Goal: Task Accomplishment & Management: Manage account settings

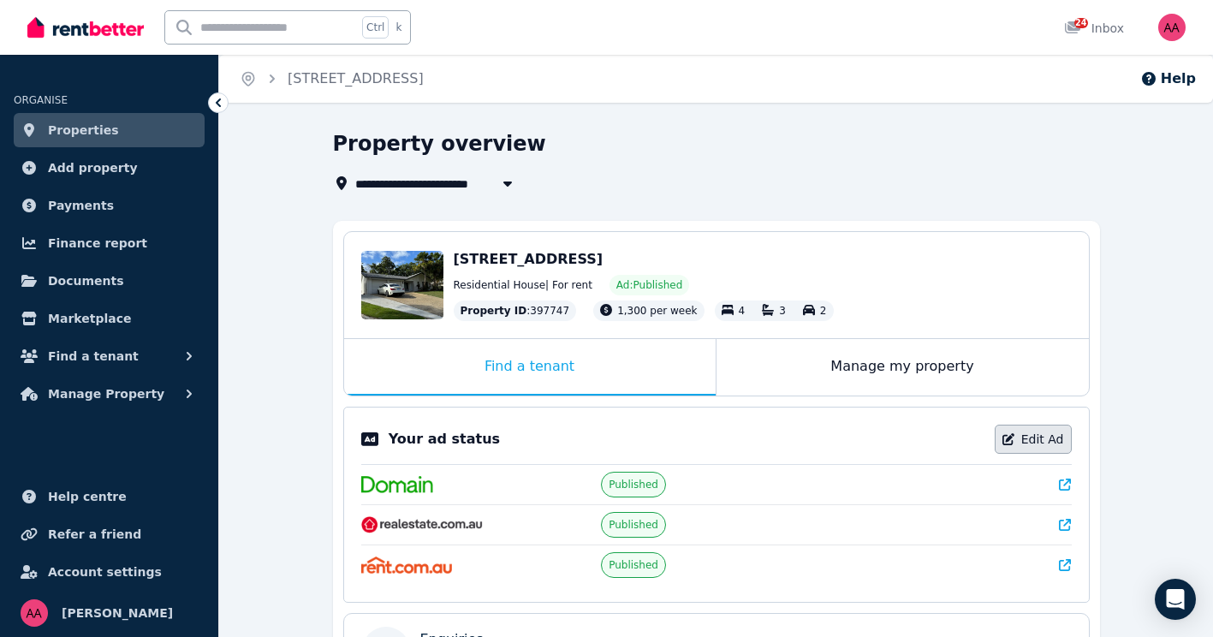
click at [1022, 444] on link "Edit Ad" at bounding box center [1033, 439] width 77 height 29
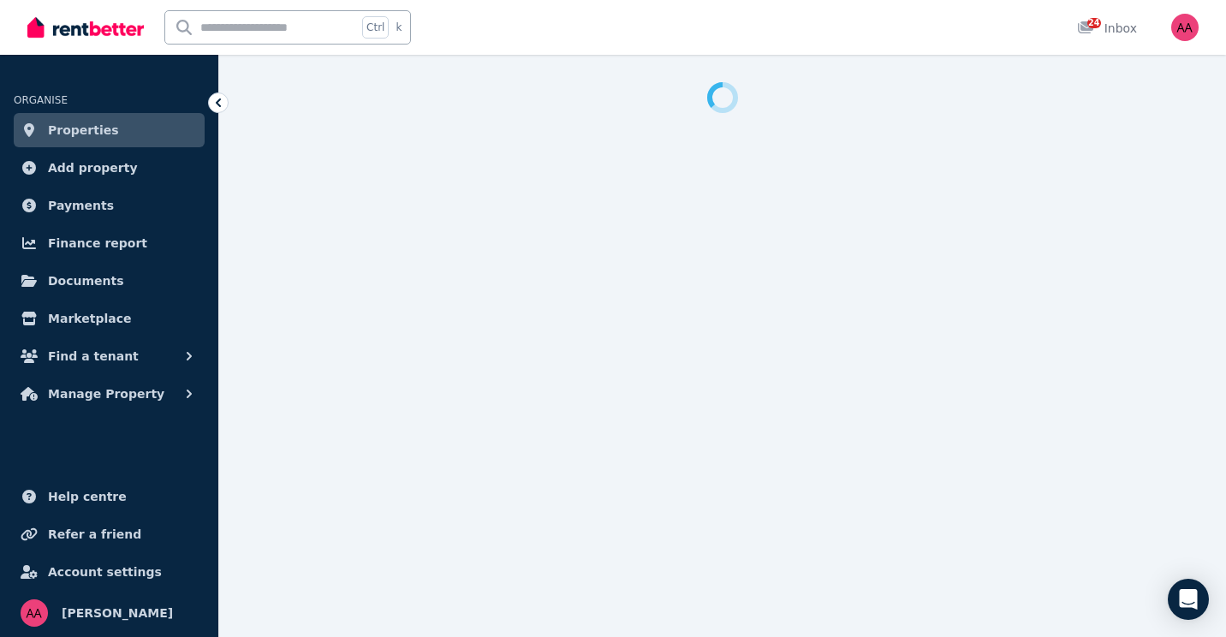
select select "**********"
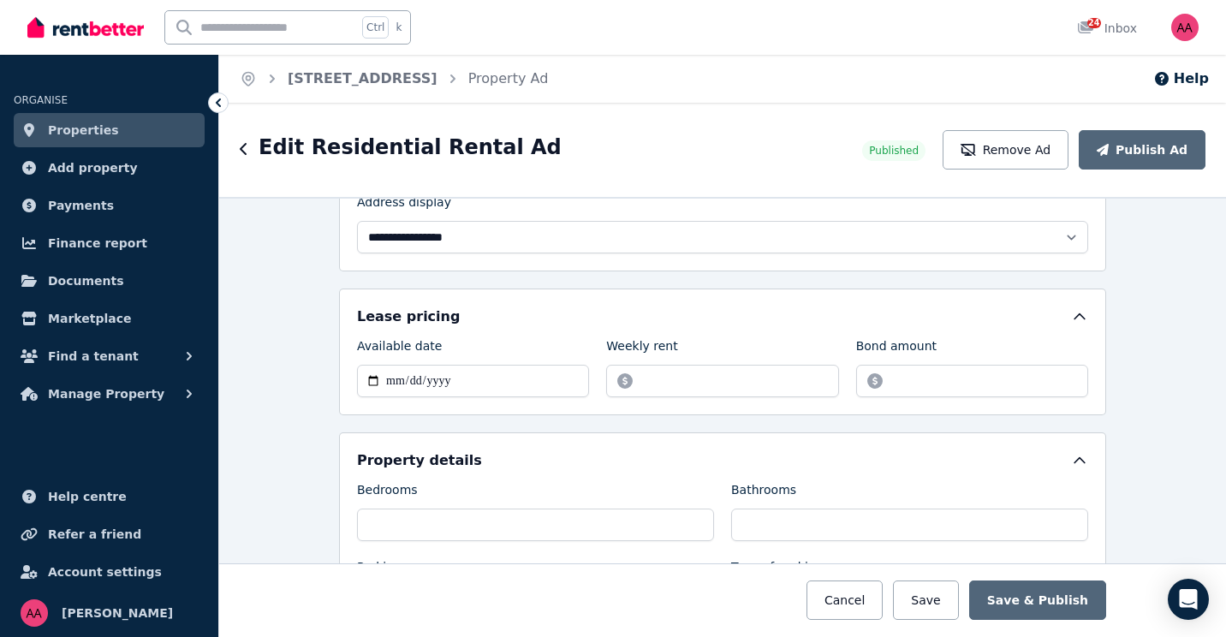
scroll to position [445, 0]
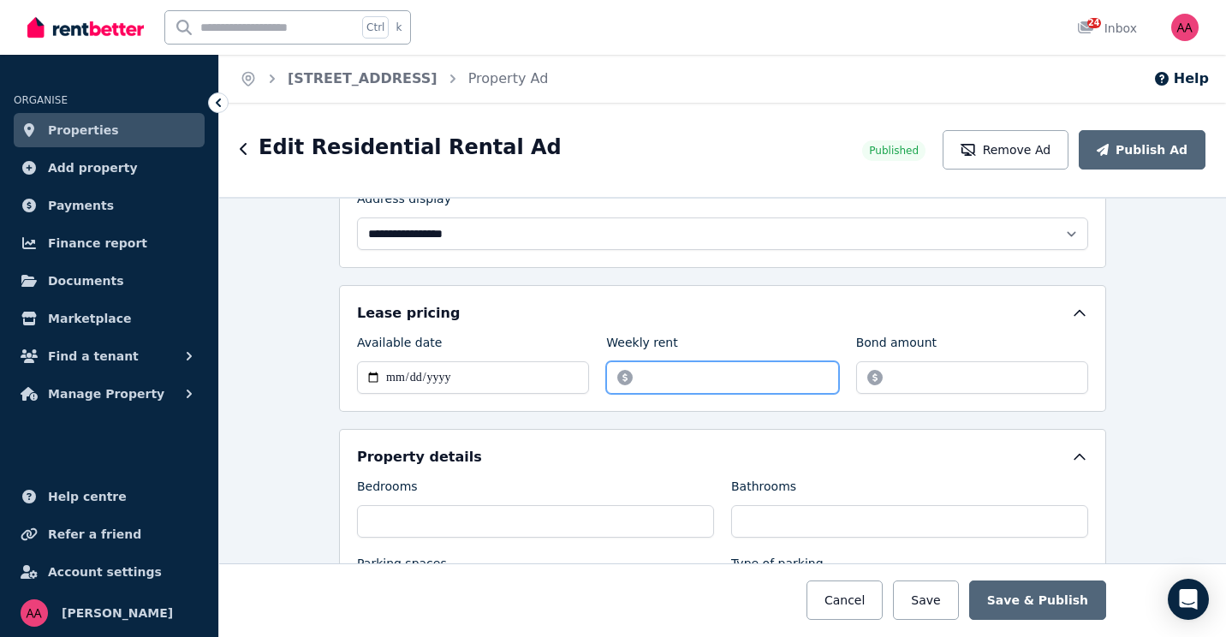
click at [647, 374] on input "*******" at bounding box center [722, 377] width 232 height 33
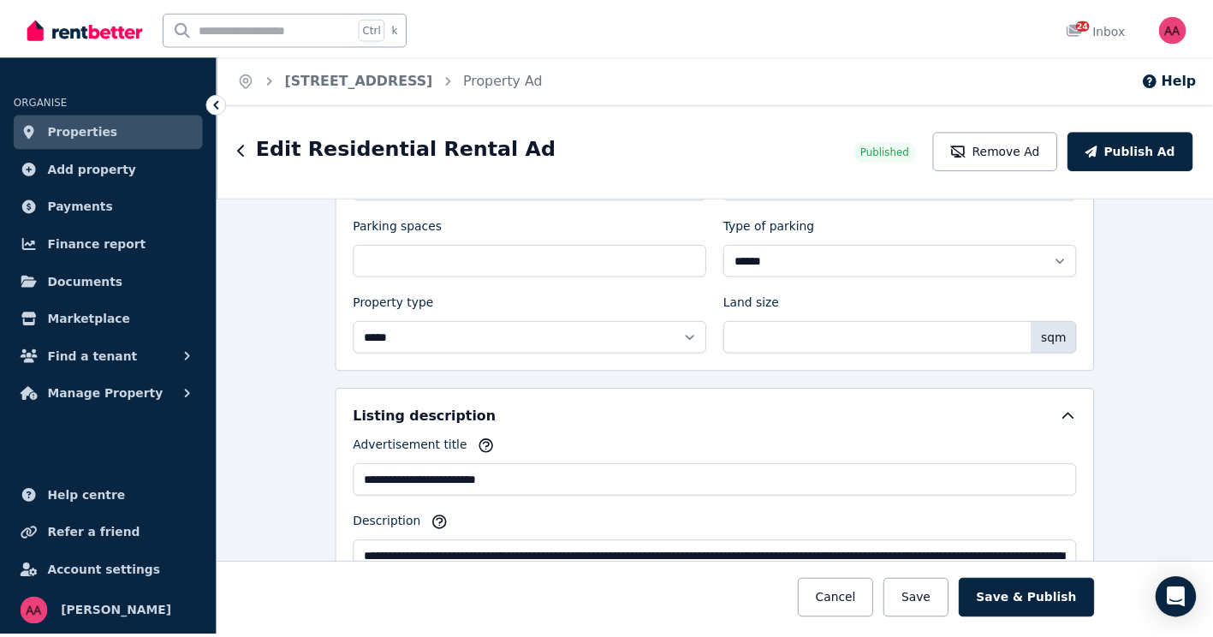
scroll to position [787, 0]
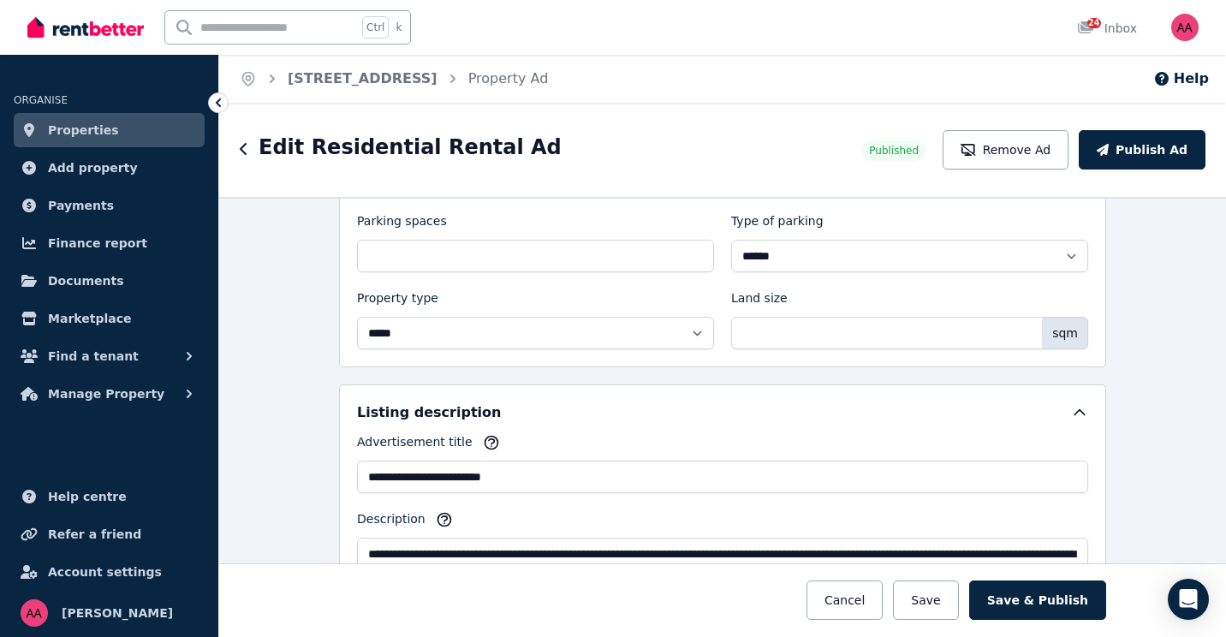
type input "*******"
click at [739, 336] on input "Land size" at bounding box center [909, 333] width 357 height 33
click at [102, 126] on span "Properties" at bounding box center [83, 130] width 71 height 21
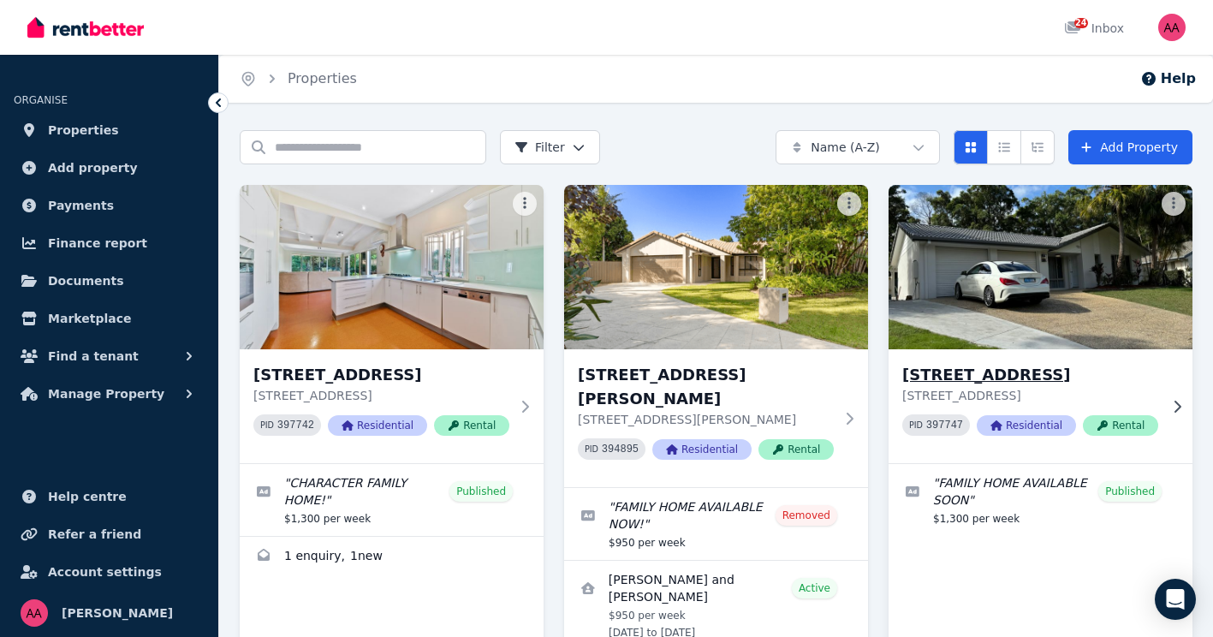
click at [966, 316] on img at bounding box center [1040, 267] width 319 height 173
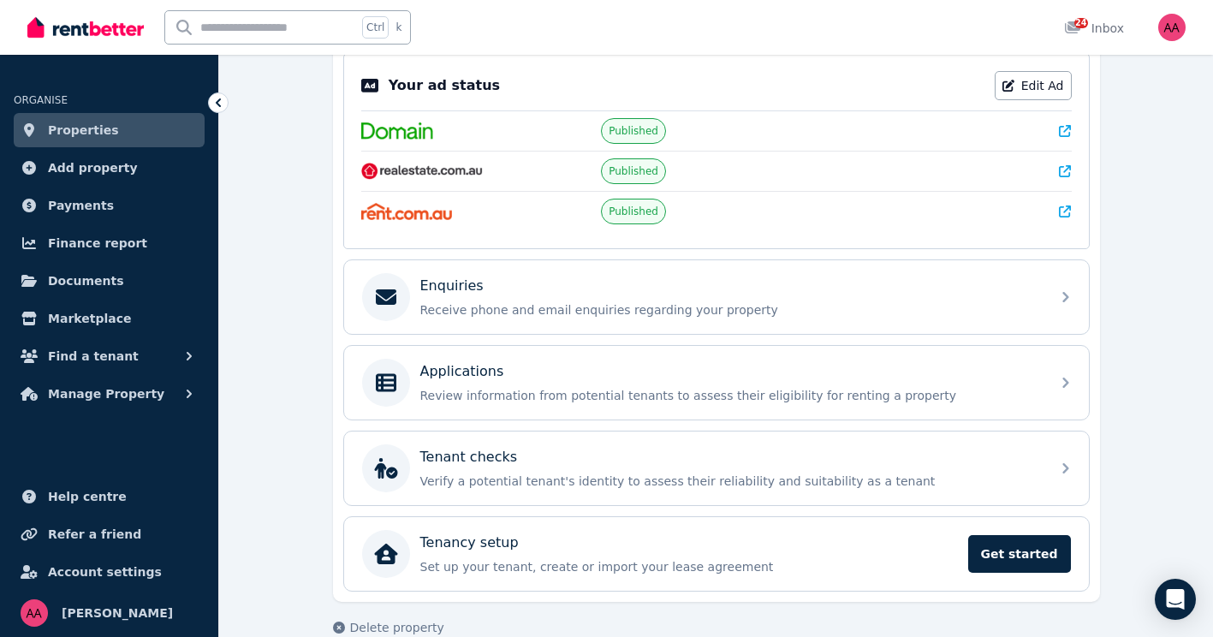
scroll to position [383, 0]
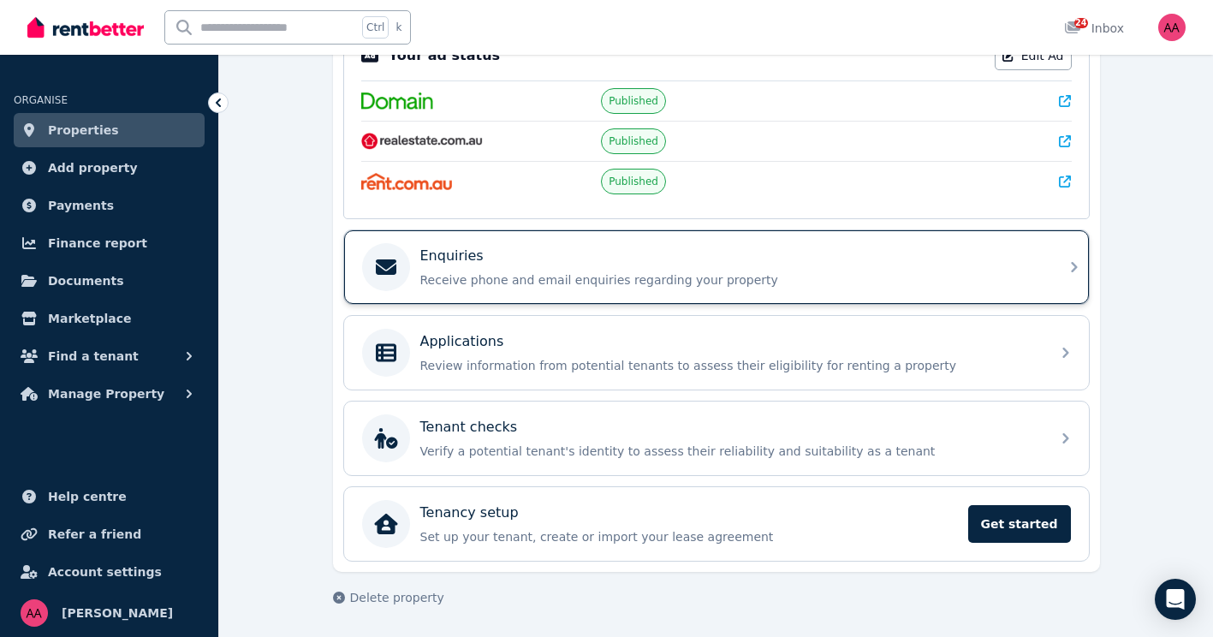
click at [389, 271] on icon at bounding box center [386, 266] width 21 height 15
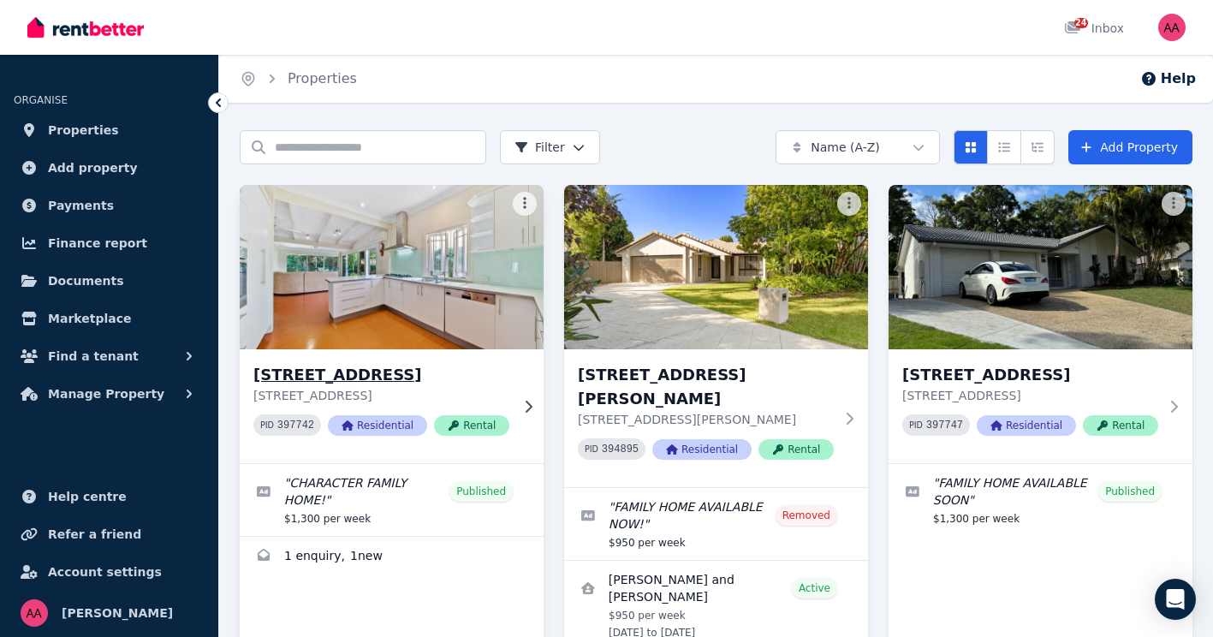
click at [315, 291] on img at bounding box center [391, 267] width 319 height 173
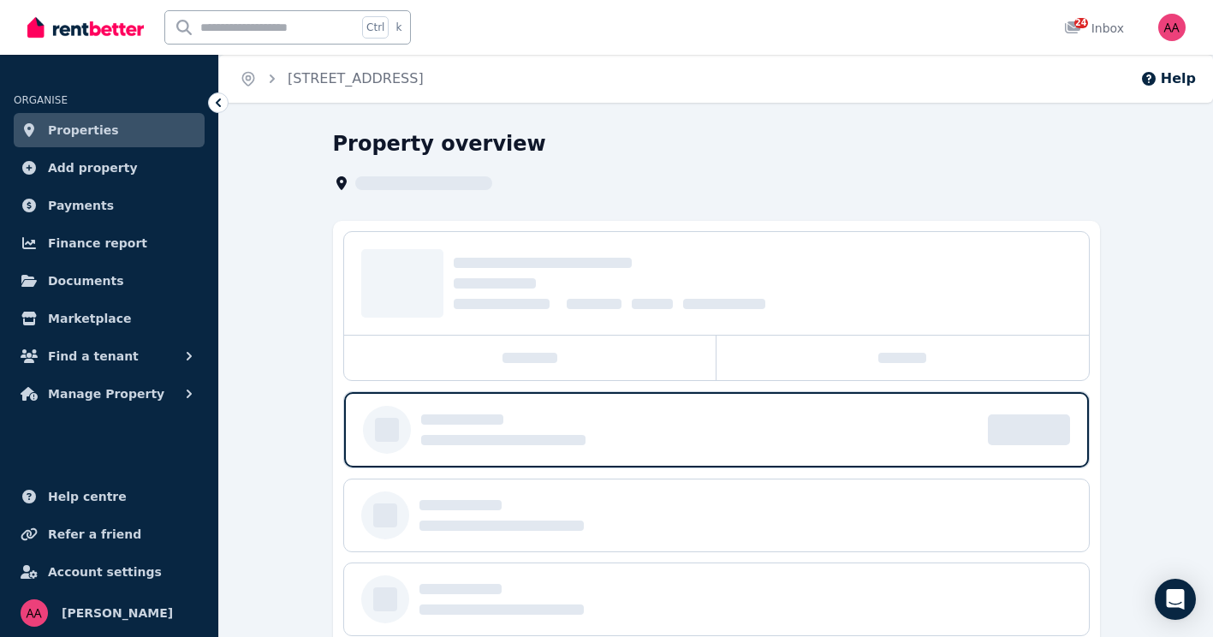
click at [315, 291] on div "Property overview" at bounding box center [716, 487] width 994 height 715
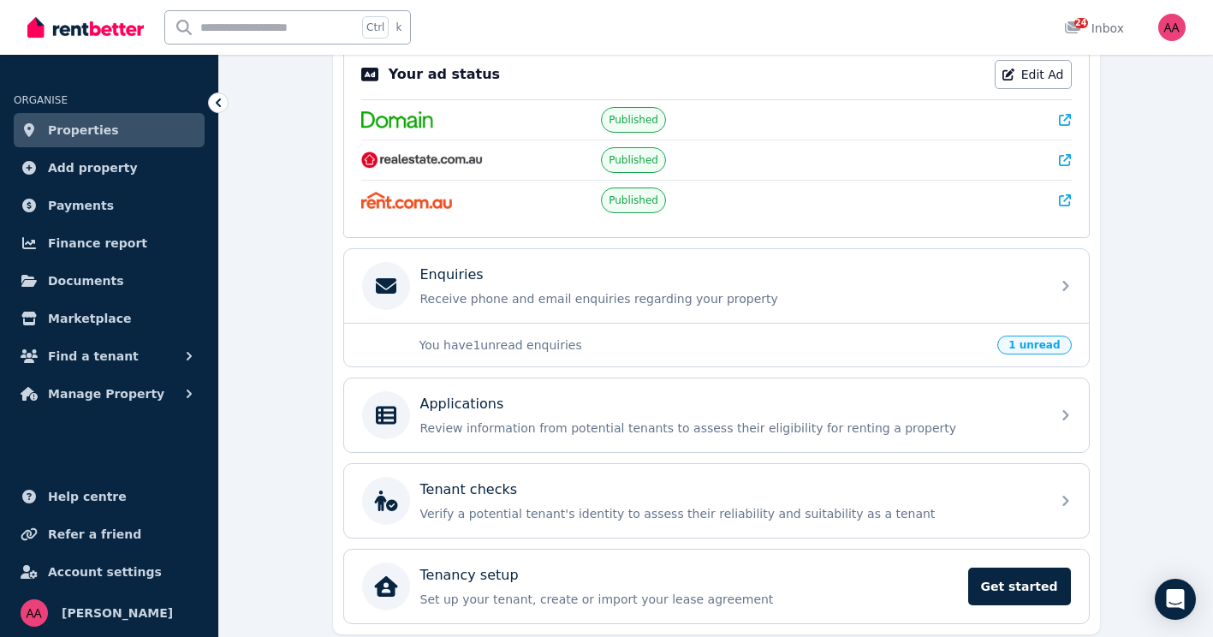
scroll to position [388, 0]
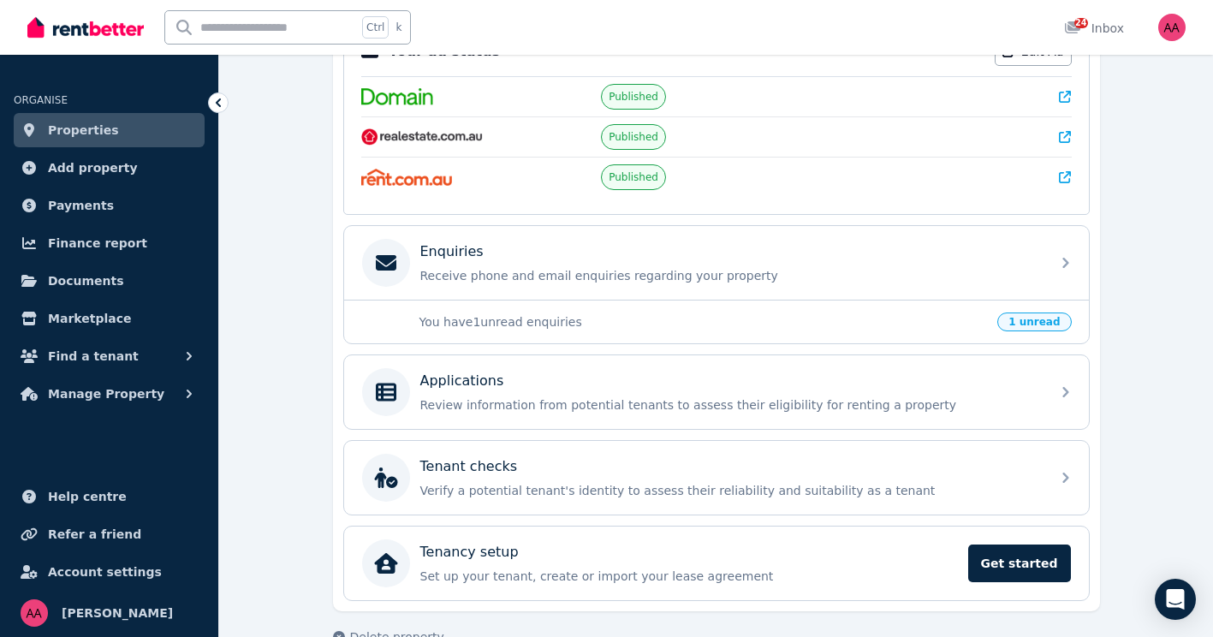
click at [1046, 324] on span "1 unread" at bounding box center [1034, 321] width 74 height 19
click at [1036, 326] on span "1 unread" at bounding box center [1034, 321] width 74 height 19
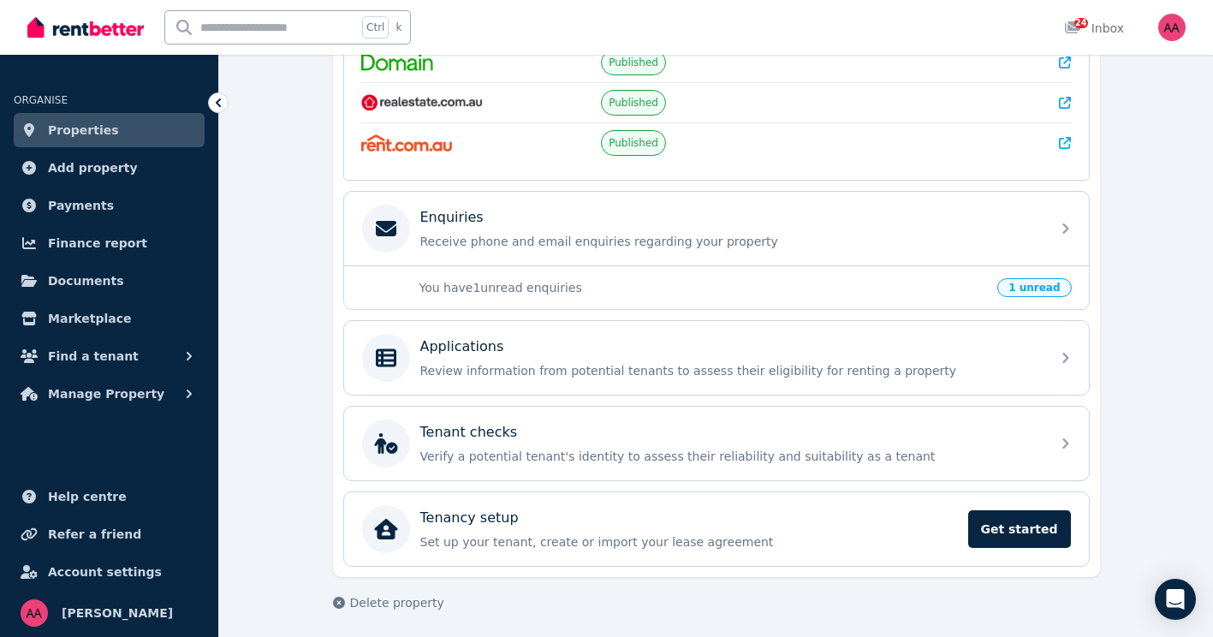
scroll to position [427, 0]
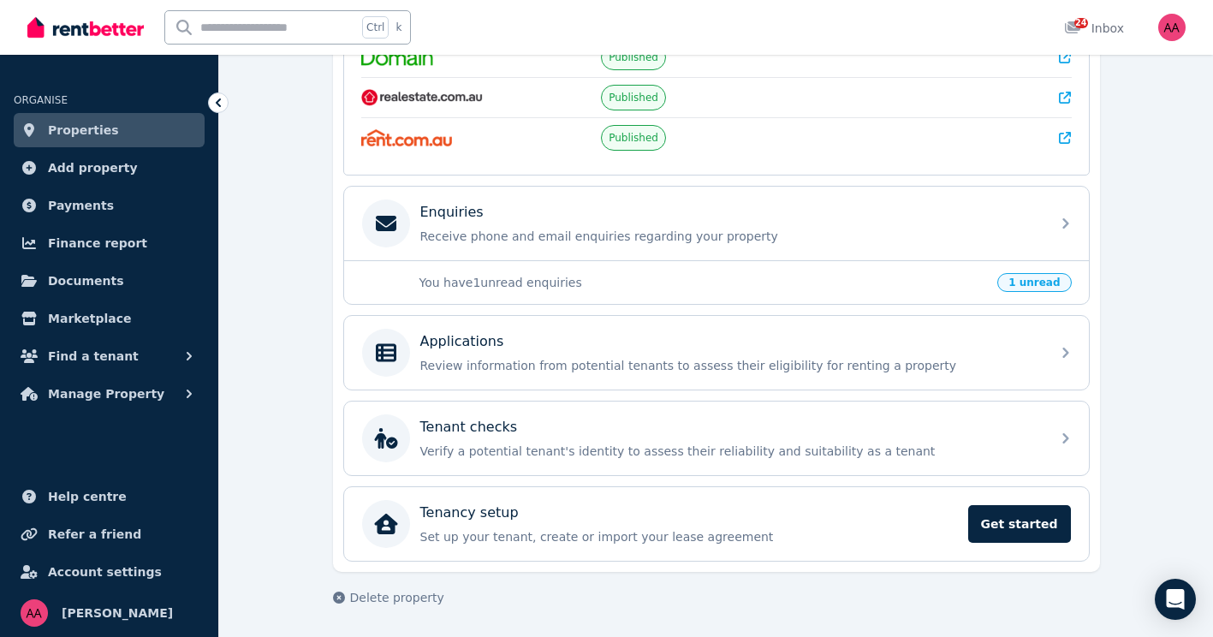
click at [95, 132] on span "Properties" at bounding box center [83, 130] width 71 height 21
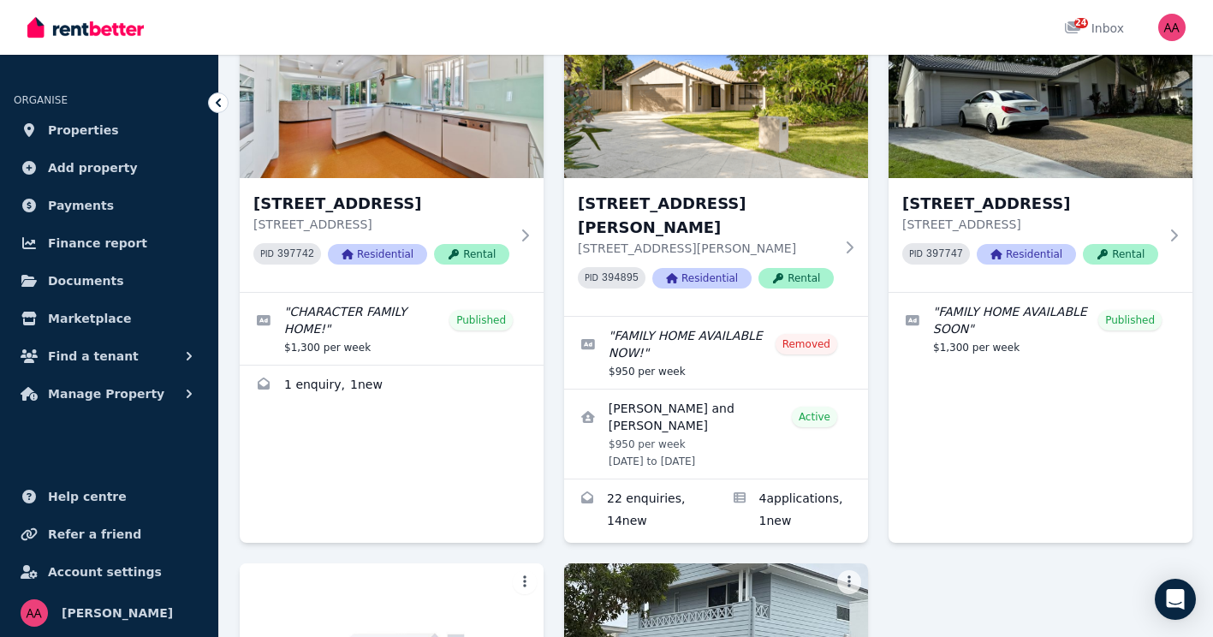
scroll to position [274, 0]
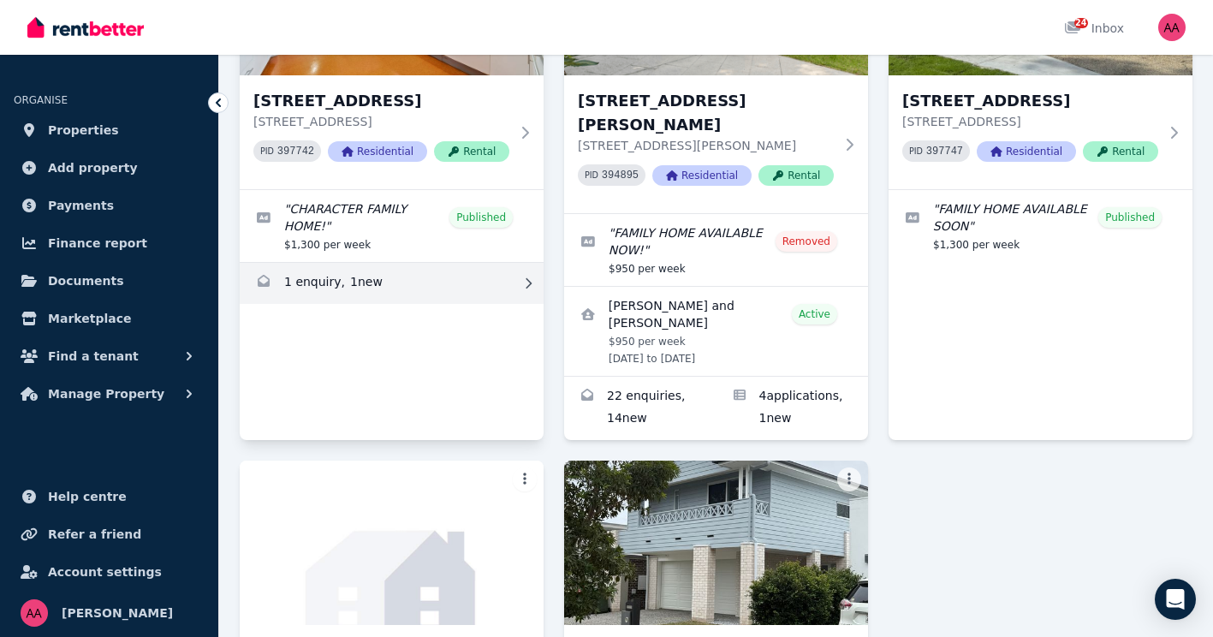
click at [352, 274] on link "Enquiries for 2 The Avenue, Clayfield" at bounding box center [392, 283] width 304 height 41
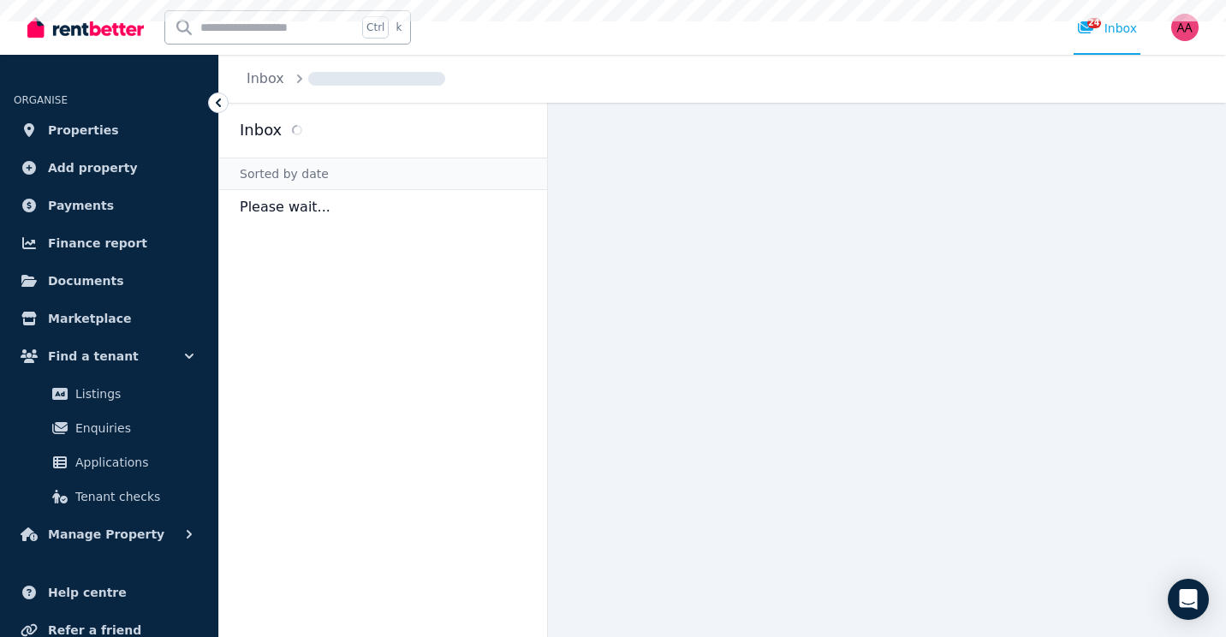
click at [352, 274] on div "Inbox Sorted by date Please wait..." at bounding box center [722, 370] width 1007 height 534
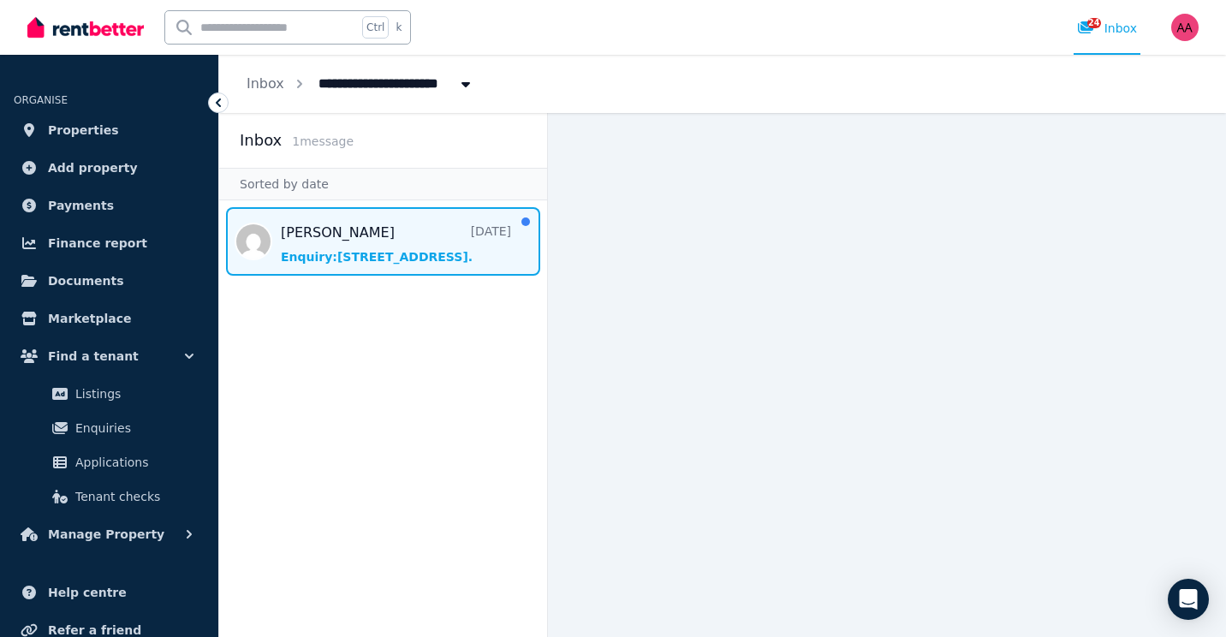
click at [387, 260] on span "Message list" at bounding box center [383, 241] width 328 height 68
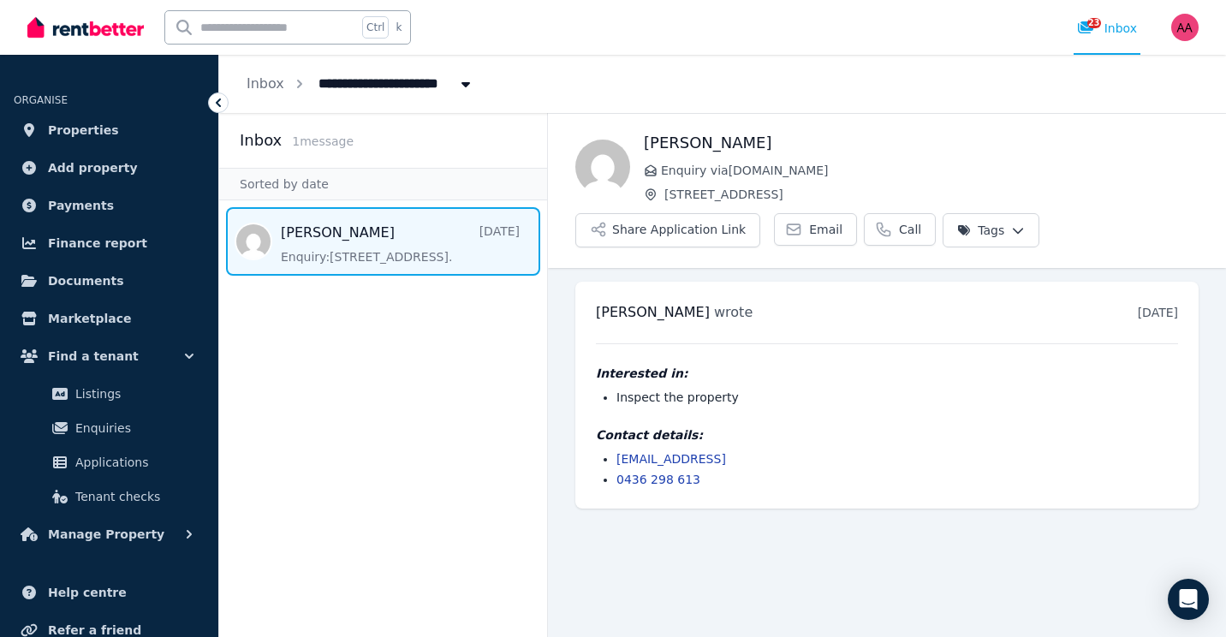
click at [435, 500] on aside "Inbox 1 message Sorted by date [PERSON_NAME] [DATE] Enquiry: [STREET_ADDRESS] ." at bounding box center [383, 375] width 329 height 524
click at [650, 239] on button "Share Application Link" at bounding box center [667, 230] width 185 height 34
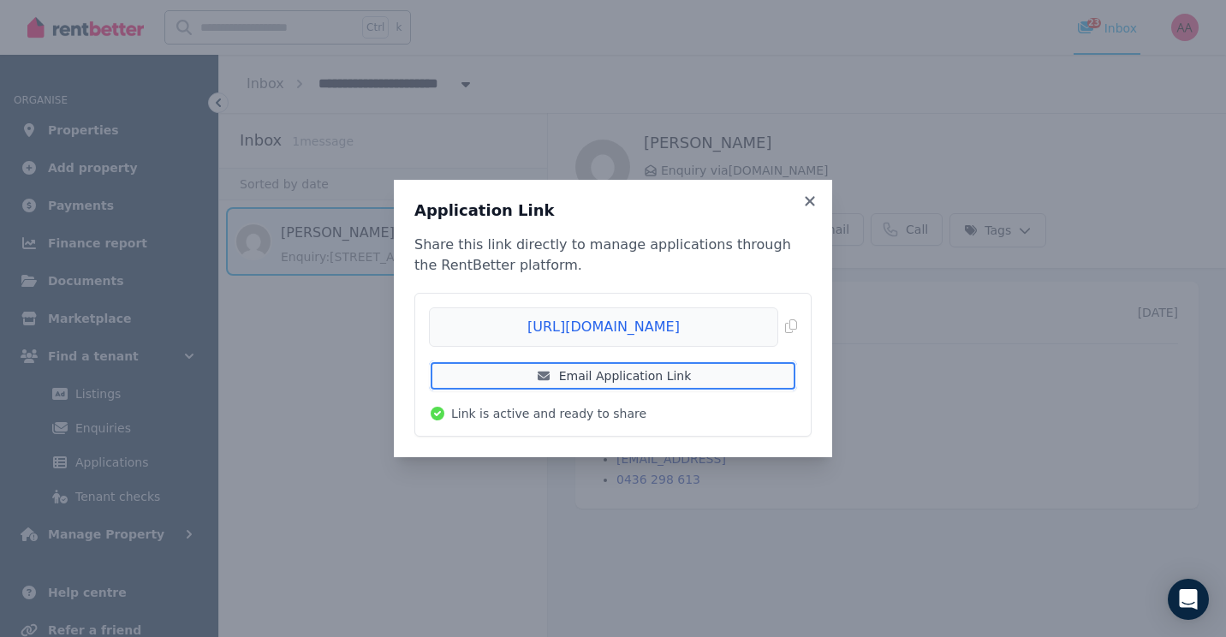
click at [588, 376] on link "Email Application Link" at bounding box center [613, 375] width 368 height 31
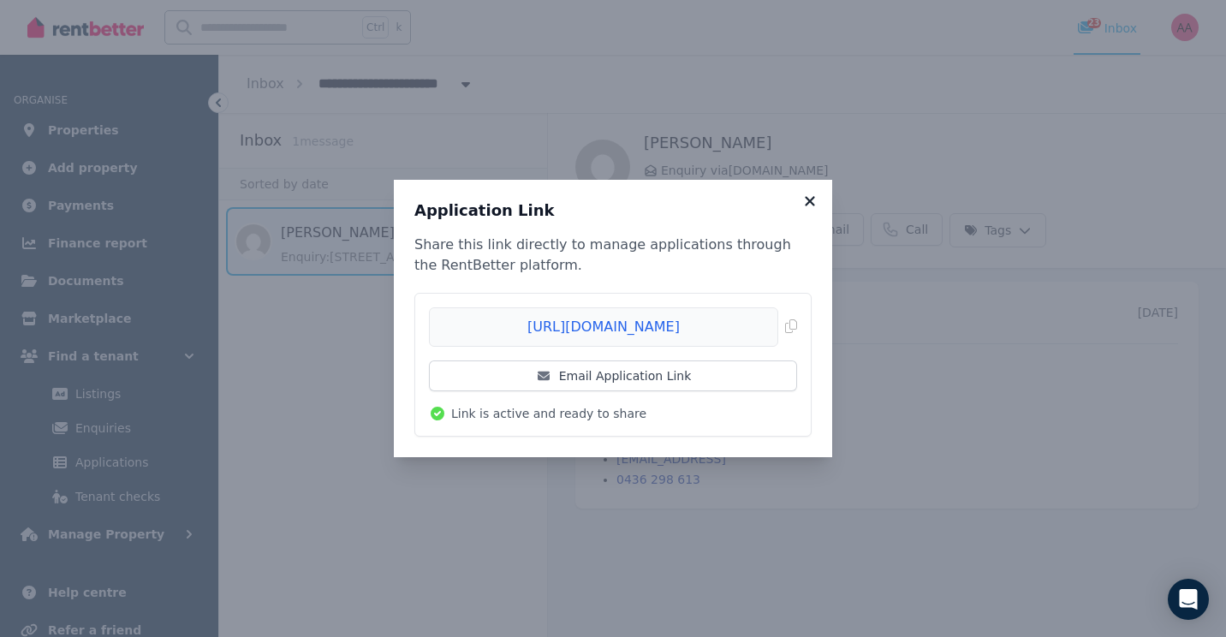
click at [808, 199] on icon at bounding box center [809, 200] width 9 height 9
